Goal: Transaction & Acquisition: Download file/media

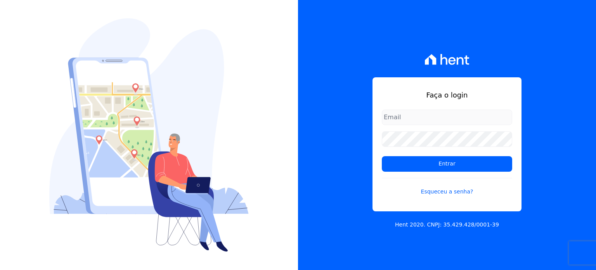
type input "[PERSON_NAME][EMAIL_ADDRESS][DOMAIN_NAME]"
click at [439, 155] on form "[PERSON_NAME][EMAIL_ADDRESS][DOMAIN_NAME] Entrar Esqueceu a senha?" at bounding box center [447, 156] width 130 height 95
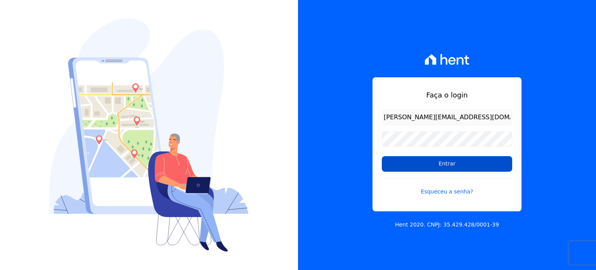
click at [438, 163] on input "Entrar" at bounding box center [447, 164] width 130 height 16
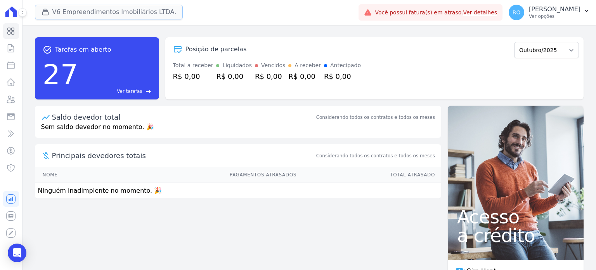
click at [45, 13] on icon "button" at bounding box center [46, 12] width 8 height 8
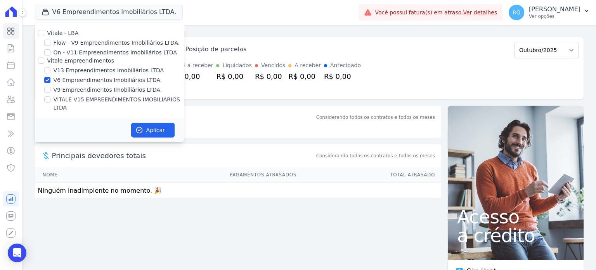
click at [66, 70] on label "V13 Empreendimentos Imobiliários LTDA" at bounding box center [109, 70] width 110 height 8
click at [50, 70] on input "V13 Empreendimentos Imobiliários LTDA" at bounding box center [47, 70] width 6 height 6
checkbox input "true"
click at [62, 99] on label "VITALE V15 EMPREENDIMENTOS IMOBILIARIOS LTDA" at bounding box center [119, 103] width 130 height 16
click at [50, 99] on input "VITALE V15 EMPREENDIMENTOS IMOBILIARIOS LTDA" at bounding box center [47, 99] width 6 height 6
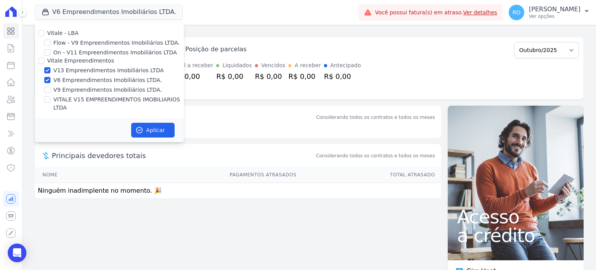
checkbox input "true"
click at [62, 82] on label "V6 Empreendimentos Imobiliários LTDA." at bounding box center [108, 80] width 109 height 8
click at [50, 82] on input "V6 Empreendimentos Imobiliários LTDA." at bounding box center [47, 80] width 6 height 6
checkbox input "false"
click at [142, 126] on icon "button" at bounding box center [139, 130] width 8 height 8
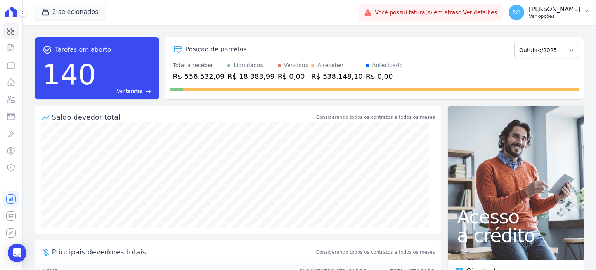
click at [556, 9] on p "[PERSON_NAME]" at bounding box center [555, 9] width 52 height 8
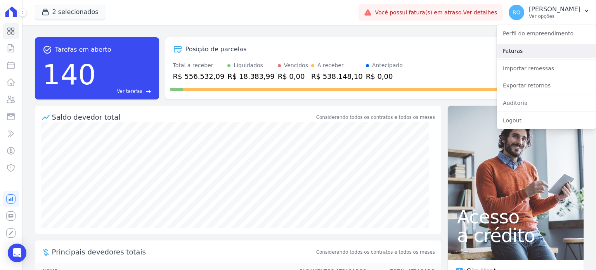
click at [509, 45] on link "Faturas" at bounding box center [546, 51] width 99 height 14
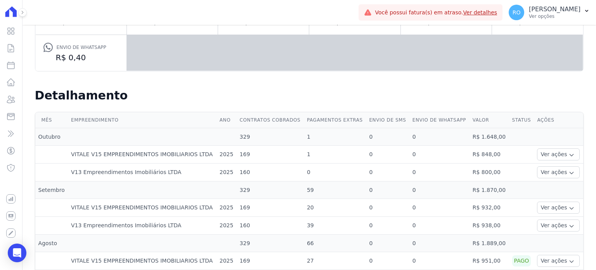
scroll to position [155, 0]
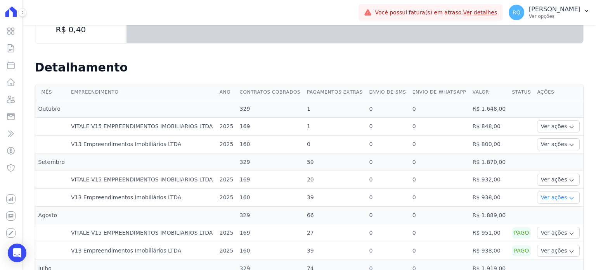
click at [569, 196] on icon "button" at bounding box center [572, 198] width 6 height 6
click at [551, 212] on link "Ver detalhes" at bounding box center [557, 209] width 34 height 8
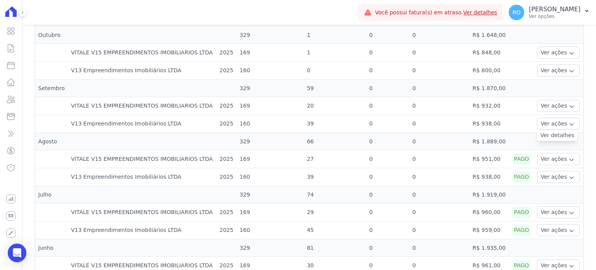
scroll to position [233, 0]
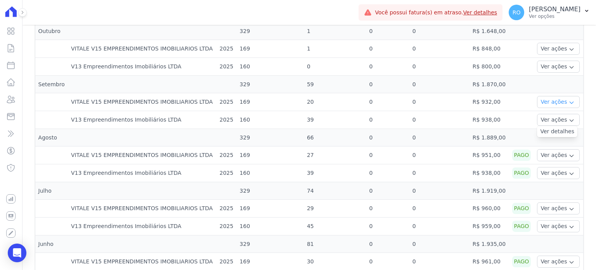
click at [556, 99] on button "Ver ações" at bounding box center [558, 102] width 43 height 12
click at [556, 155] on button "Ver ações" at bounding box center [558, 155] width 43 height 12
click at [564, 137] on td at bounding box center [558, 137] width 49 height 17
click at [569, 65] on icon "button" at bounding box center [572, 67] width 6 height 6
click at [569, 47] on icon "button" at bounding box center [572, 49] width 6 height 6
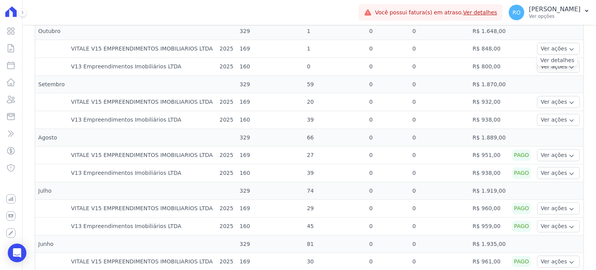
click at [569, 118] on icon "button" at bounding box center [572, 120] width 6 height 6
click at [558, 102] on button "Ver ações" at bounding box center [558, 102] width 43 height 12
click at [569, 66] on icon "button" at bounding box center [572, 67] width 6 height 6
click at [558, 50] on button "Ver ações" at bounding box center [558, 49] width 43 height 12
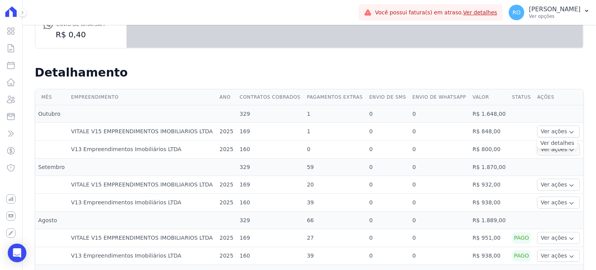
scroll to position [155, 0]
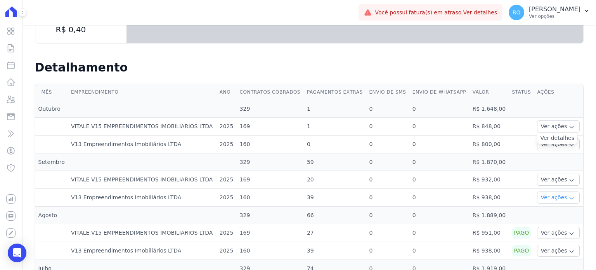
click at [556, 198] on button "Ver ações" at bounding box center [558, 197] width 43 height 12
click at [554, 184] on button "Ver ações" at bounding box center [558, 180] width 43 height 12
click at [10, 71] on link "Parcelas" at bounding box center [11, 65] width 16 height 16
select select
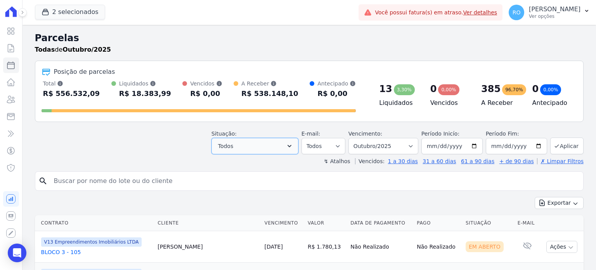
click at [293, 147] on icon "button" at bounding box center [290, 146] width 8 height 8
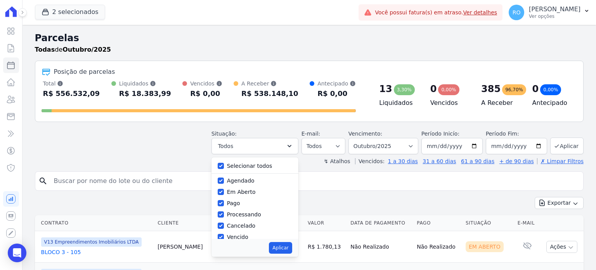
click at [253, 164] on label "Selecionar todos" at bounding box center [249, 166] width 45 height 6
click at [224, 164] on input "Selecionar todos" at bounding box center [221, 166] width 6 height 6
checkbox input "false"
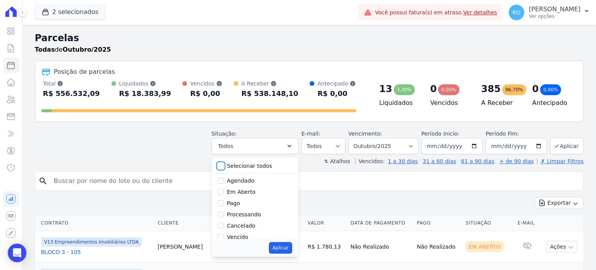
checkbox input "false"
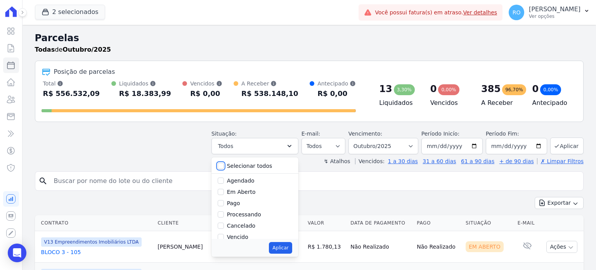
checkbox input "false"
click at [238, 203] on label "Pago" at bounding box center [233, 203] width 13 height 6
click at [224, 203] on input "Pago" at bounding box center [221, 203] width 6 height 6
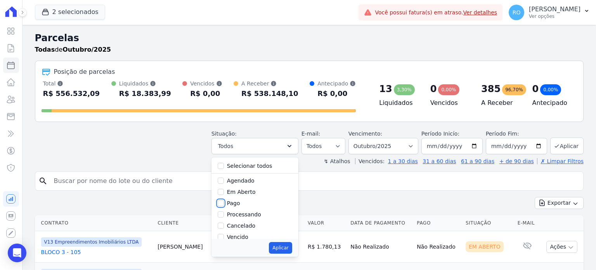
checkbox input "true"
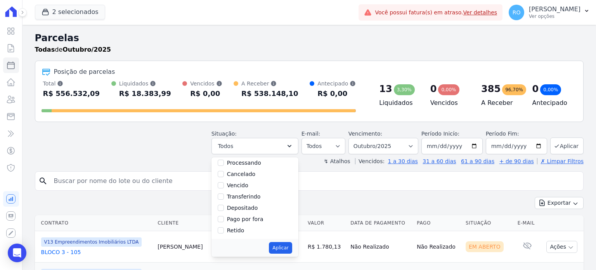
click at [247, 195] on label "Transferindo" at bounding box center [244, 196] width 34 height 6
click at [224, 195] on input "Transferindo" at bounding box center [221, 196] width 6 height 6
checkbox input "true"
click at [246, 205] on label "Depositado" at bounding box center [242, 208] width 31 height 6
click at [224, 205] on input "Depositado" at bounding box center [221, 208] width 6 height 6
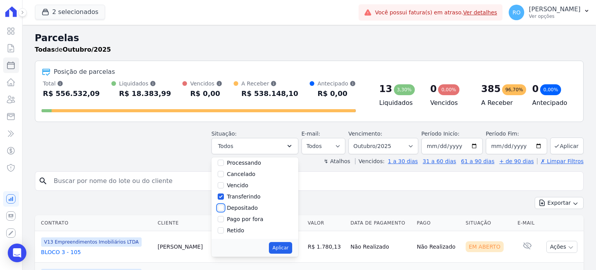
checkbox input "true"
click at [285, 247] on button "Aplicar" at bounding box center [280, 248] width 23 height 12
select select "paid"
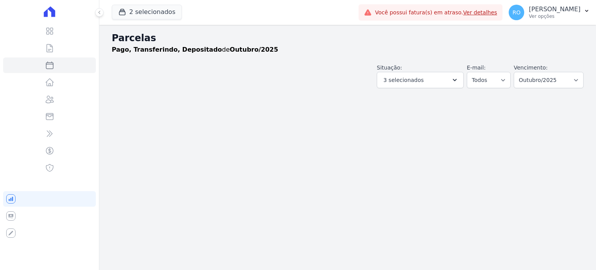
select select
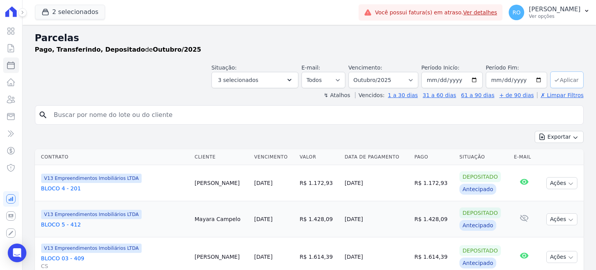
click at [557, 80] on button "Aplicar" at bounding box center [566, 79] width 33 height 17
select select
click at [559, 136] on button "Exportar" at bounding box center [559, 137] width 49 height 12
click at [553, 165] on span "Exportar CSV" at bounding box center [558, 169] width 41 height 8
click at [474, 85] on input "2025-10-01" at bounding box center [452, 80] width 61 height 16
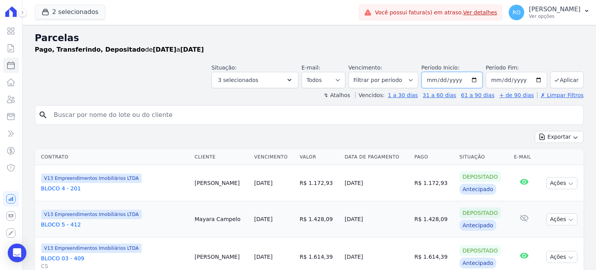
click at [474, 83] on input "2025-10-01" at bounding box center [452, 80] width 61 height 16
click at [474, 80] on input "2025-10-01" at bounding box center [452, 80] width 61 height 16
type input "2025-09-30"
click at [559, 81] on button "Aplicar" at bounding box center [566, 79] width 33 height 17
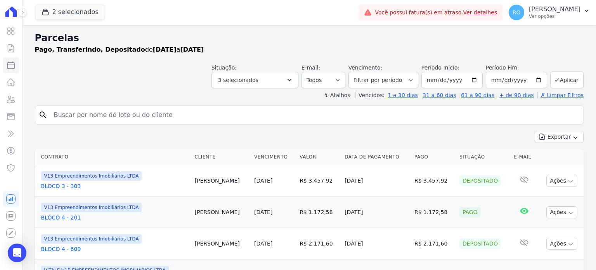
select select
click at [540, 136] on icon "button" at bounding box center [542, 137] width 5 height 6
click at [561, 168] on span "Exportar CSV" at bounding box center [558, 169] width 41 height 8
click at [408, 36] on h2 "Parcelas" at bounding box center [309, 38] width 549 height 14
drag, startPoint x: 542, startPoint y: 24, endPoint x: 543, endPoint y: 16, distance: 8.4
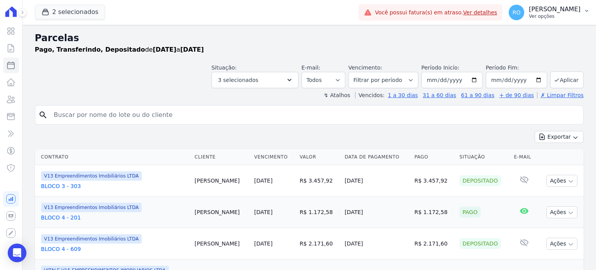
click at [542, 23] on div "RO Rafael Oliveira Ver opções Perfil do empreendimento Faturas Importar remessa…" at bounding box center [550, 12] width 94 height 25
click at [543, 16] on p "Ver opções" at bounding box center [555, 16] width 52 height 6
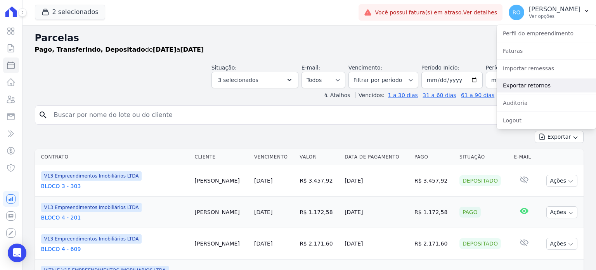
click at [531, 84] on link "Exportar retornos" at bounding box center [546, 85] width 99 height 14
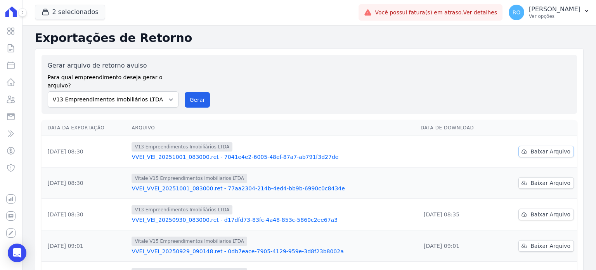
click at [535, 148] on span "Baixar Arquivo" at bounding box center [551, 152] width 40 height 8
click at [528, 177] on link "Baixar Arquivo" at bounding box center [547, 183] width 56 height 12
click at [194, 93] on button "Gerar" at bounding box center [198, 100] width 26 height 16
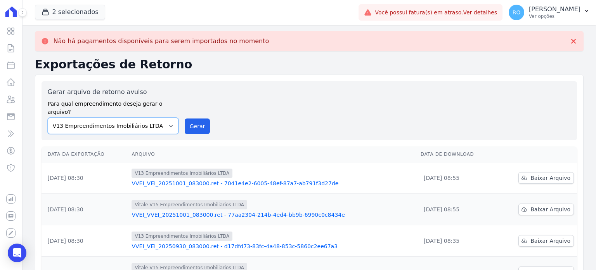
drag, startPoint x: 152, startPoint y: 118, endPoint x: 152, endPoint y: 122, distance: 4.3
click at [152, 118] on select "Flow - V9 Empreendimentos Imobiliários LTDA. On - V11 Empreendimentos Imobiliár…" at bounding box center [113, 126] width 131 height 16
select select "43a01992-2921-4595-aa0d-28e05d992a61"
click at [48, 118] on select "Flow - V9 Empreendimentos Imobiliários LTDA. On - V11 Empreendimentos Imobiliár…" at bounding box center [113, 126] width 131 height 16
click at [198, 118] on button "Gerar" at bounding box center [198, 126] width 26 height 16
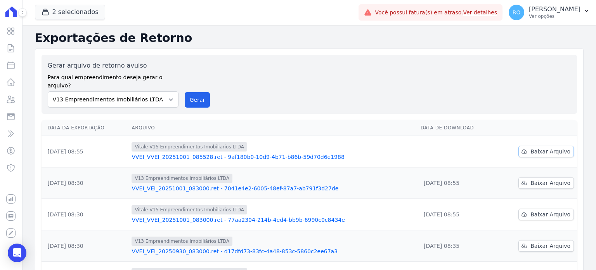
click at [534, 148] on span "Baixar Arquivo" at bounding box center [551, 152] width 40 height 8
click at [551, 16] on p "Ver opções" at bounding box center [555, 16] width 52 height 6
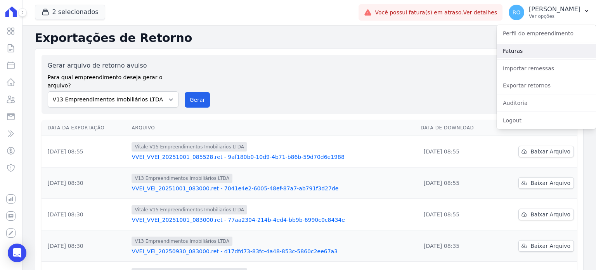
click at [510, 51] on link "Faturas" at bounding box center [546, 51] width 99 height 14
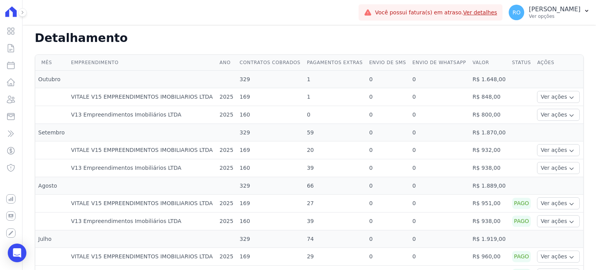
scroll to position [194, 0]
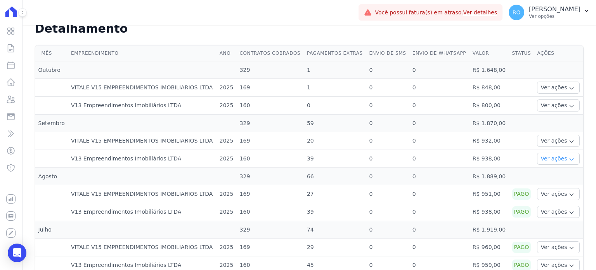
click at [548, 158] on button "Ver ações" at bounding box center [558, 159] width 43 height 12
click at [548, 146] on td "Ver ações Ver detalhes" at bounding box center [558, 141] width 49 height 18
click at [548, 141] on button "Ver ações" at bounding box center [558, 141] width 43 height 12
click at [537, 104] on button "Ver ações" at bounding box center [558, 105] width 43 height 12
click at [539, 85] on button "Ver ações" at bounding box center [558, 88] width 43 height 12
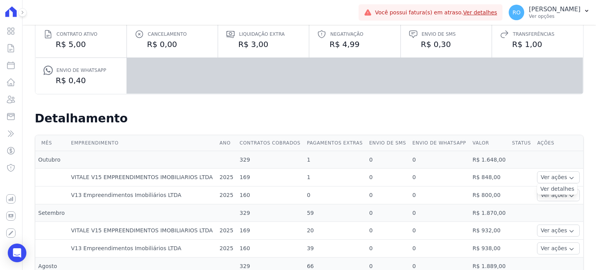
scroll to position [0, 0]
